Goal: Task Accomplishment & Management: Use online tool/utility

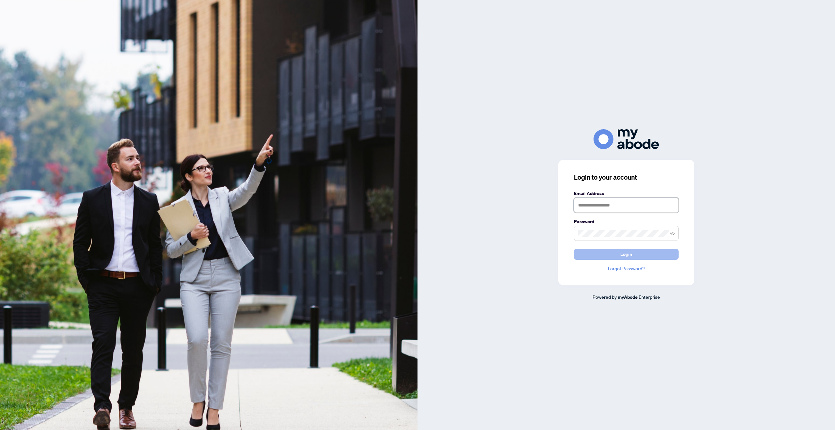
type input "**********"
click at [637, 256] on button "Login" at bounding box center [626, 254] width 105 height 11
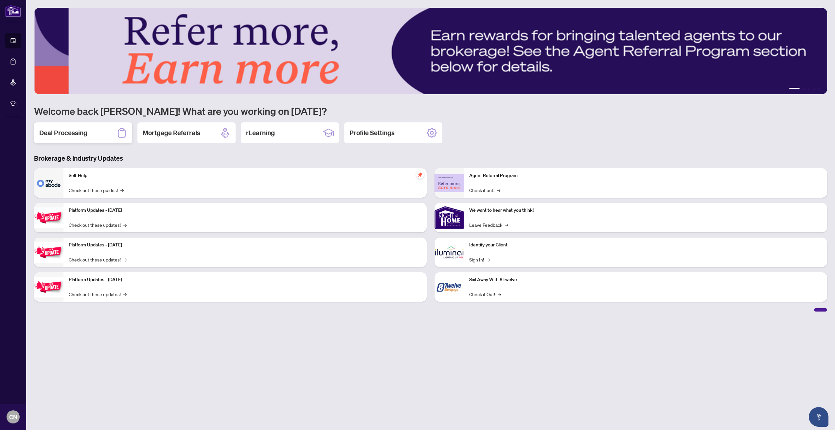
click at [75, 129] on h2 "Deal Processing" at bounding box center [63, 132] width 48 height 9
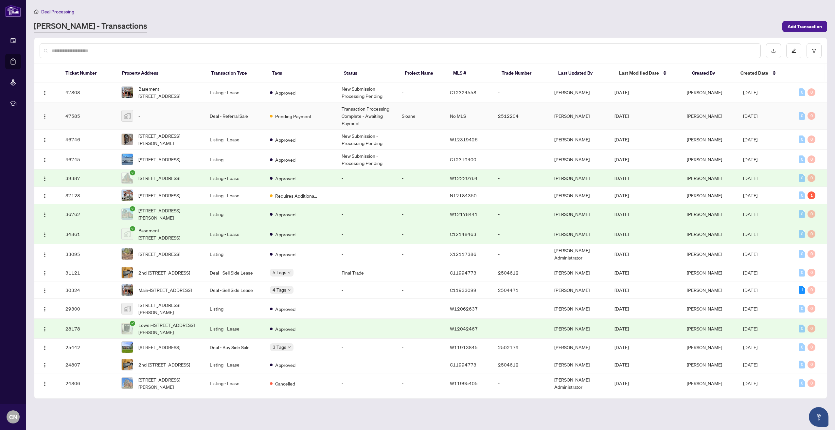
click at [199, 114] on div "-" at bounding box center [160, 116] width 78 height 12
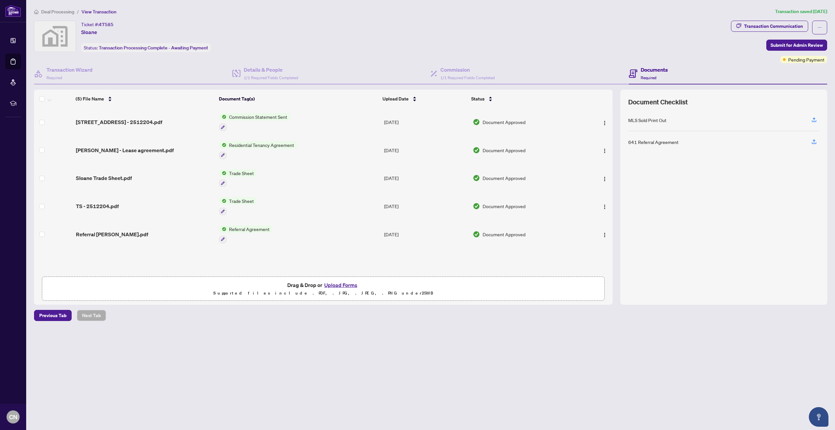
click at [238, 199] on span "Trade Sheet" at bounding box center [241, 200] width 30 height 7
click at [227, 230] on span "Trade Sheet" at bounding box center [223, 231] width 30 height 7
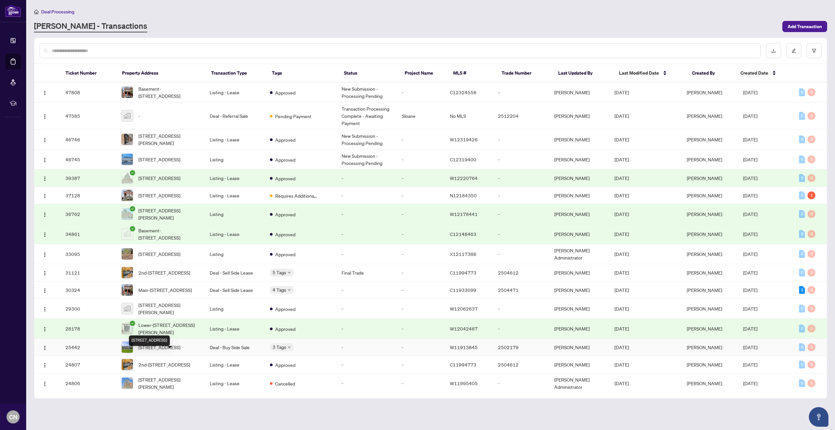
click at [180, 351] on span "605-95 Dundas St, Oakville, Ontario L6M 5N4, Canada" at bounding box center [159, 346] width 42 height 7
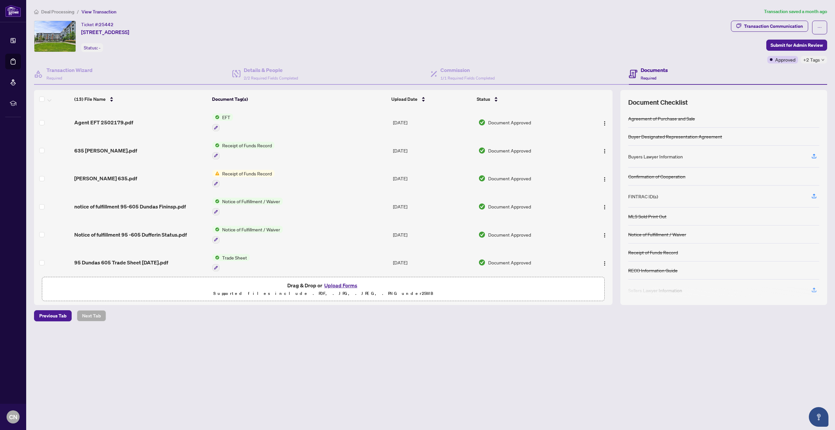
click at [227, 254] on span "Trade Sheet" at bounding box center [234, 257] width 30 height 7
click at [216, 289] on span "Trade Sheet" at bounding box center [216, 287] width 30 height 7
